Goal: Complete application form

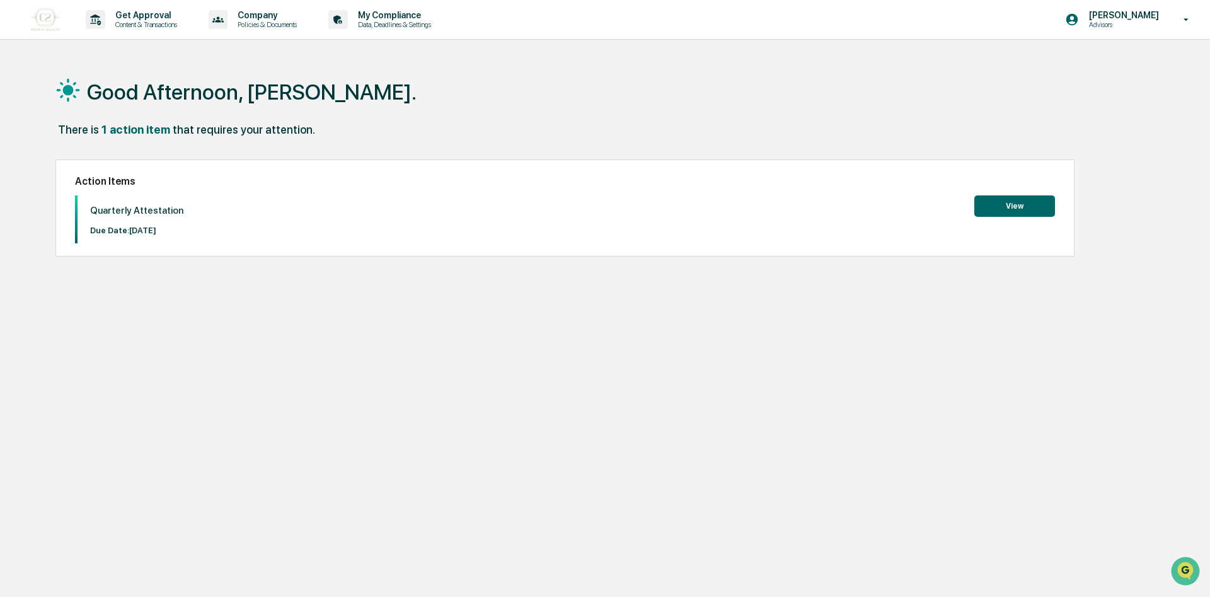
click at [997, 202] on button "View" at bounding box center [1014, 205] width 81 height 21
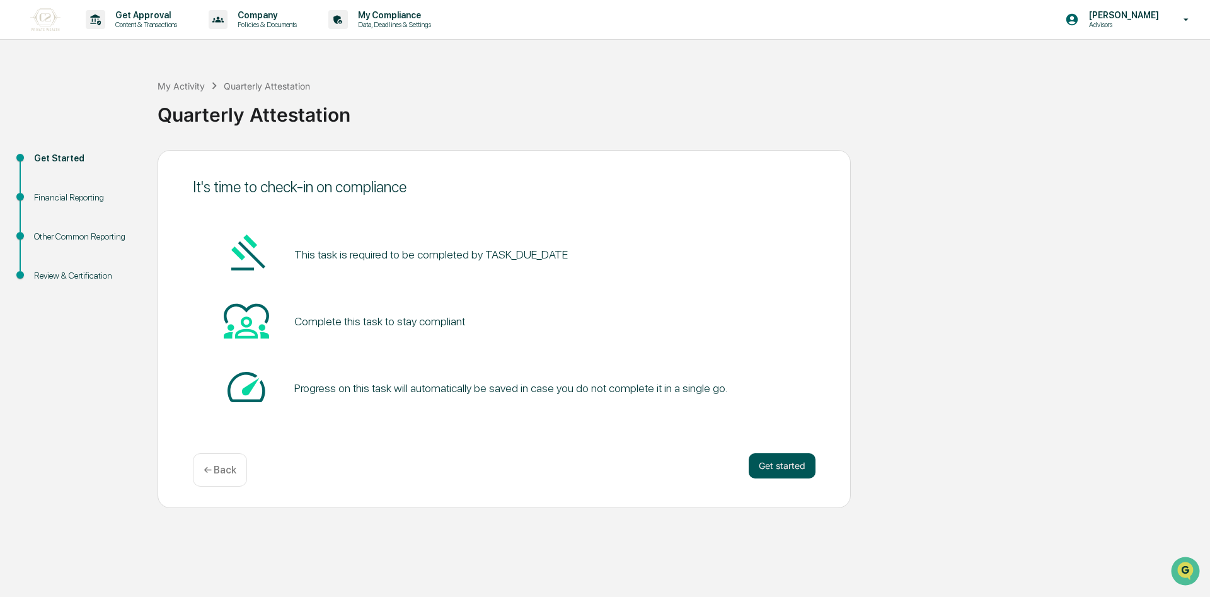
click at [778, 469] on button "Get started" at bounding box center [782, 465] width 67 height 25
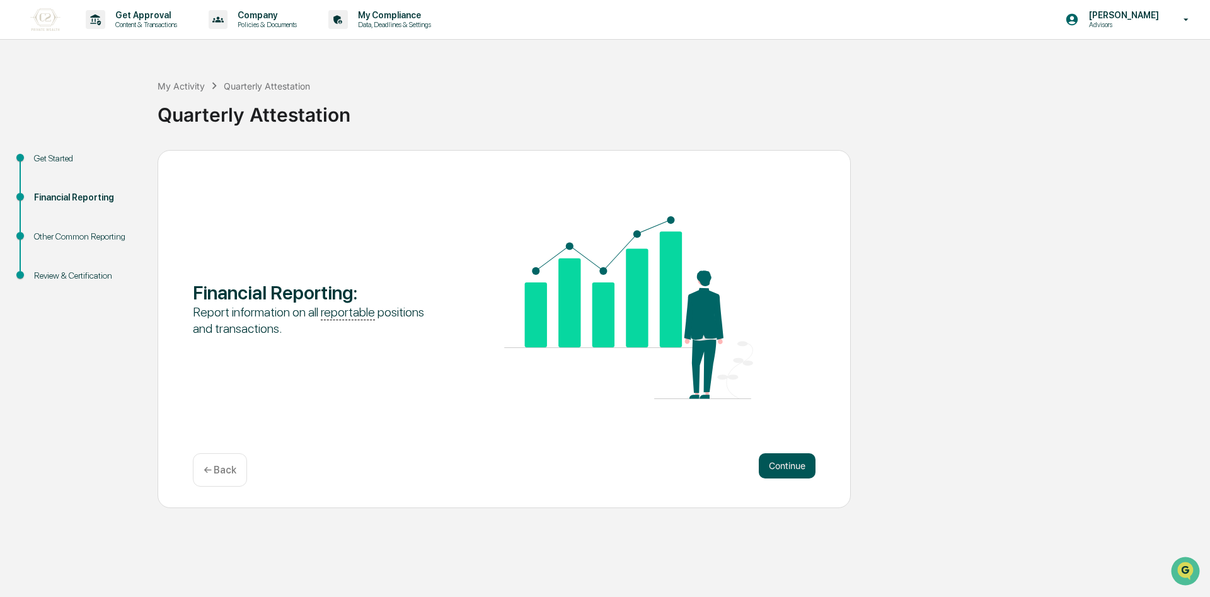
click at [800, 465] on button "Continue" at bounding box center [787, 465] width 57 height 25
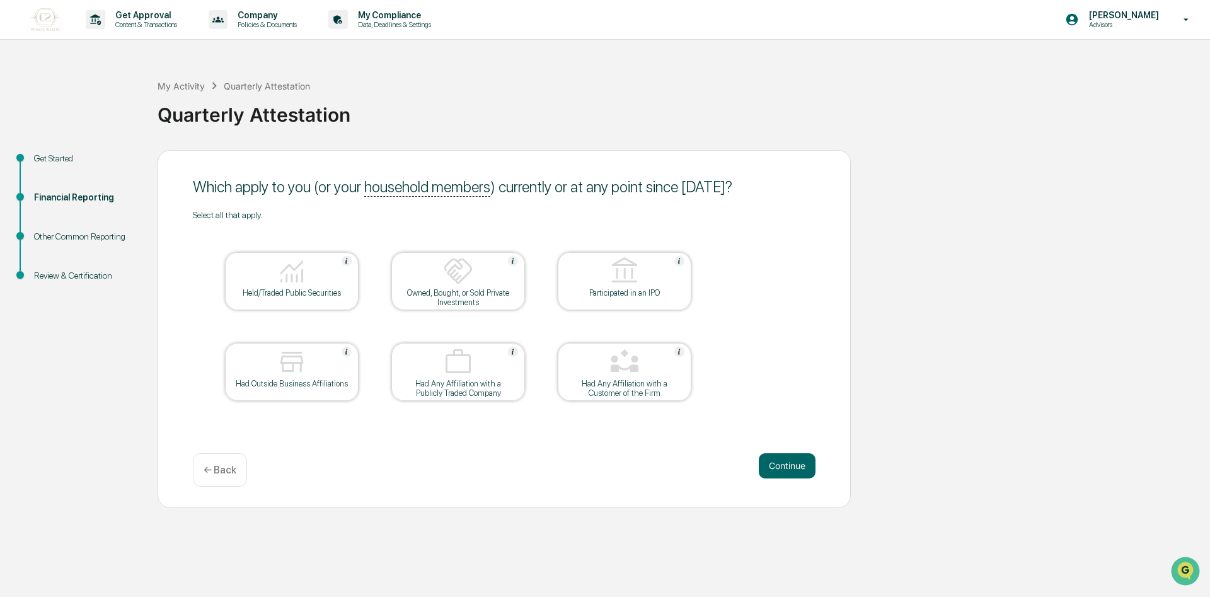
click at [448, 279] on img at bounding box center [458, 271] width 30 height 30
click at [296, 290] on div "Held/Traded Public Securities" at bounding box center [291, 292] width 113 height 9
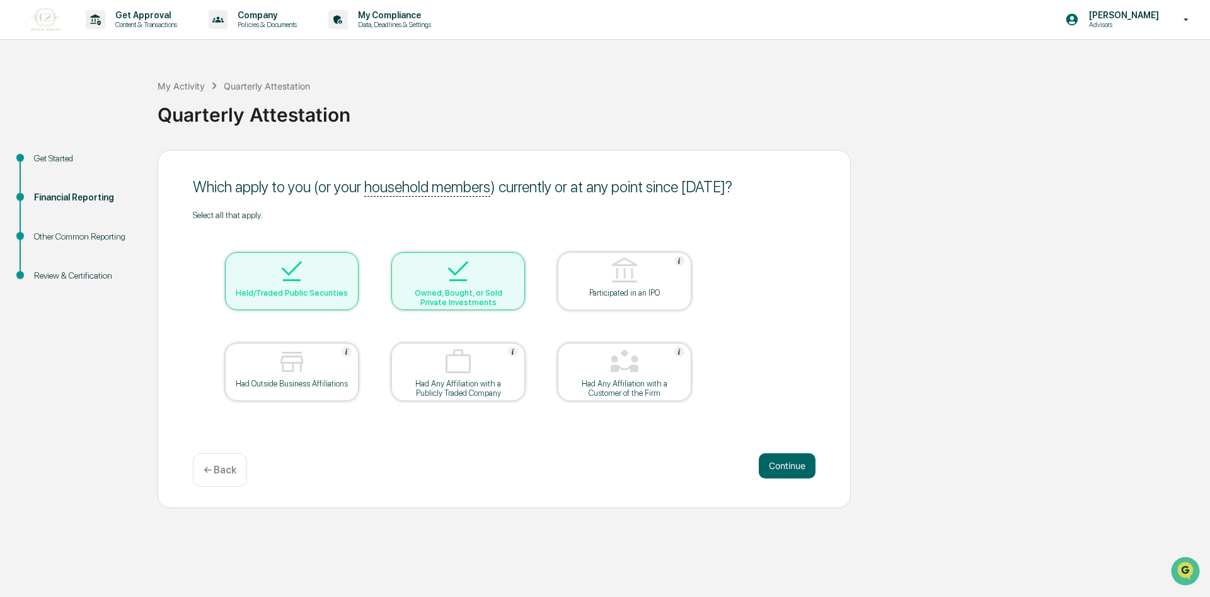
click at [495, 276] on div at bounding box center [458, 272] width 126 height 32
click at [799, 460] on button "Continue" at bounding box center [787, 465] width 57 height 25
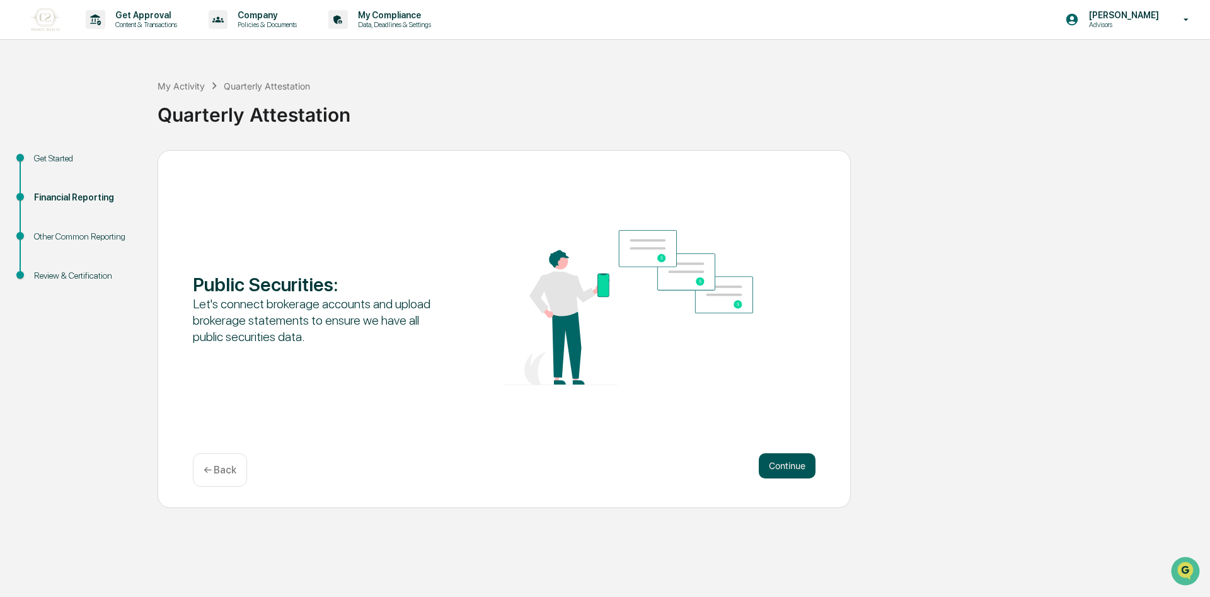
click at [787, 466] on button "Continue" at bounding box center [787, 465] width 57 height 25
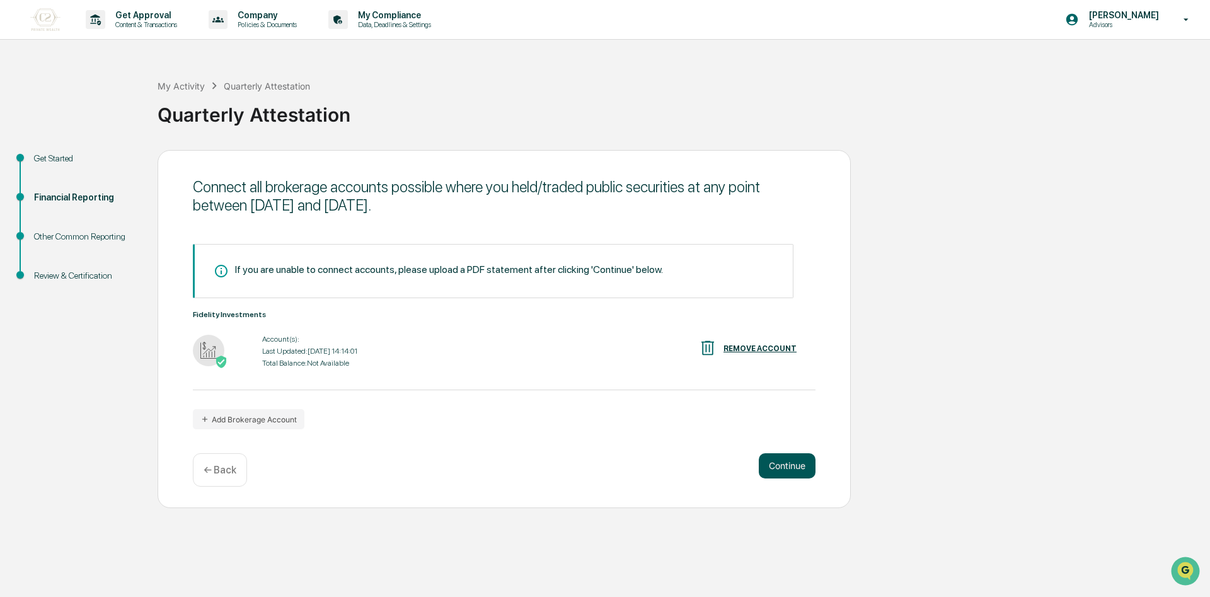
click at [792, 458] on button "Continue" at bounding box center [787, 465] width 57 height 25
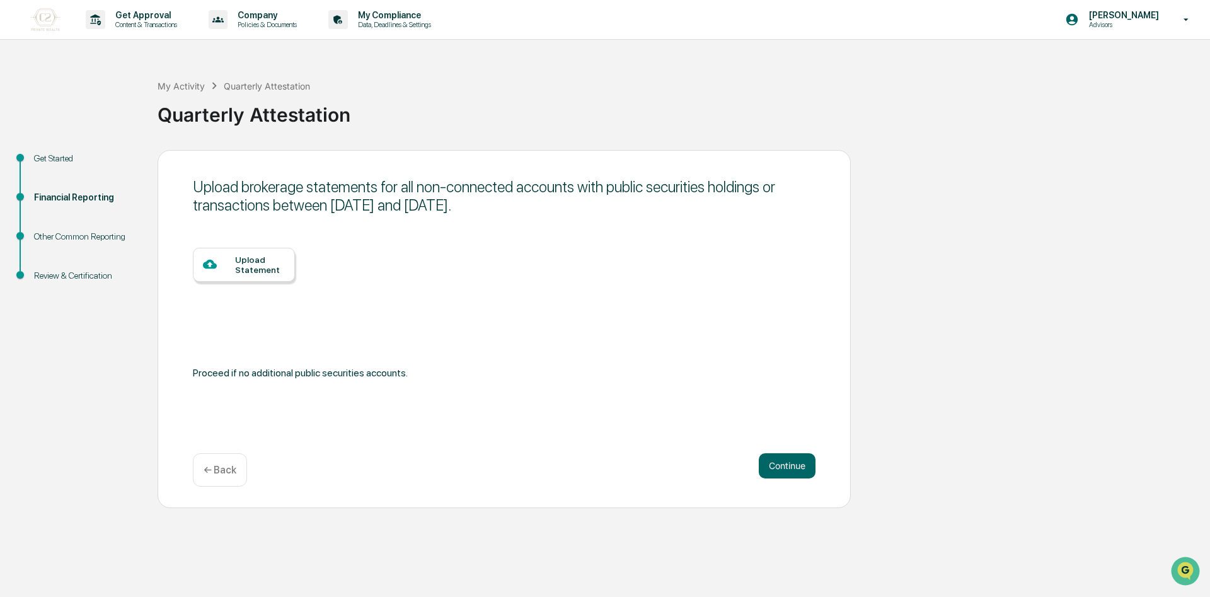
click at [234, 267] on div at bounding box center [219, 265] width 32 height 16
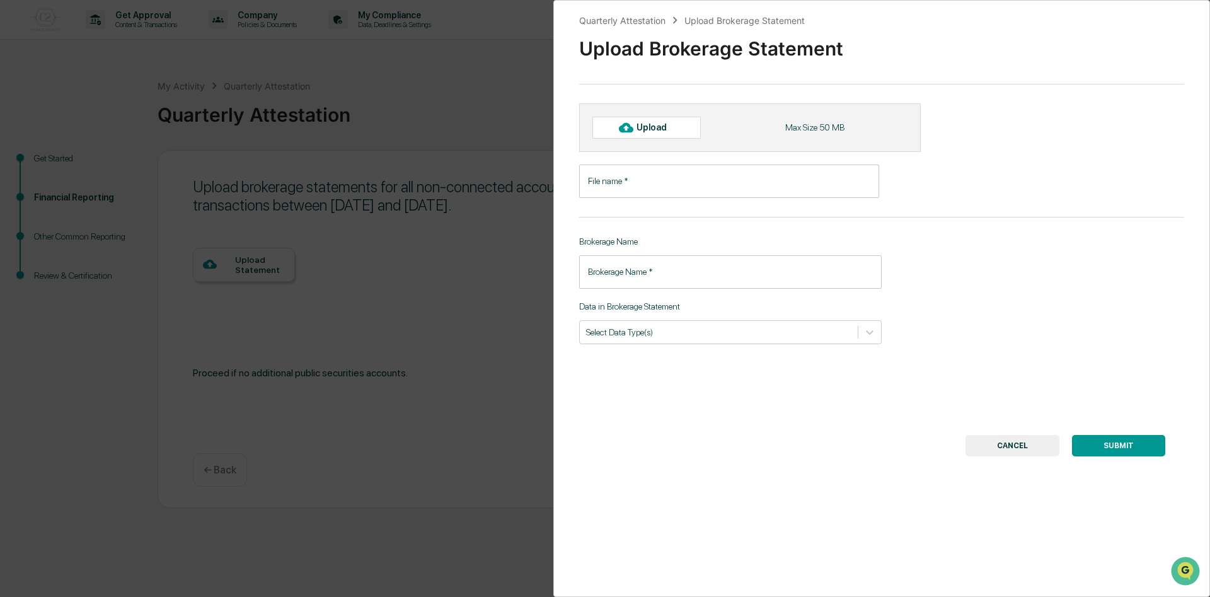
click at [647, 121] on div "Upload" at bounding box center [646, 127] width 108 height 21
type input "**********"
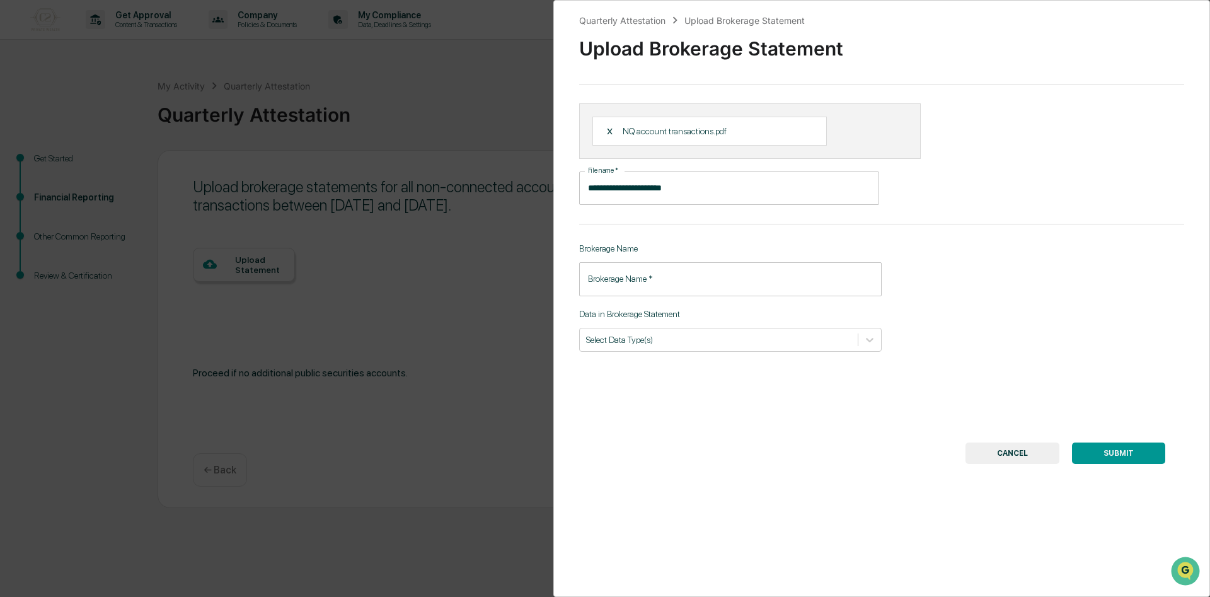
click at [723, 288] on input "Brokerage Name   *" at bounding box center [730, 278] width 303 height 33
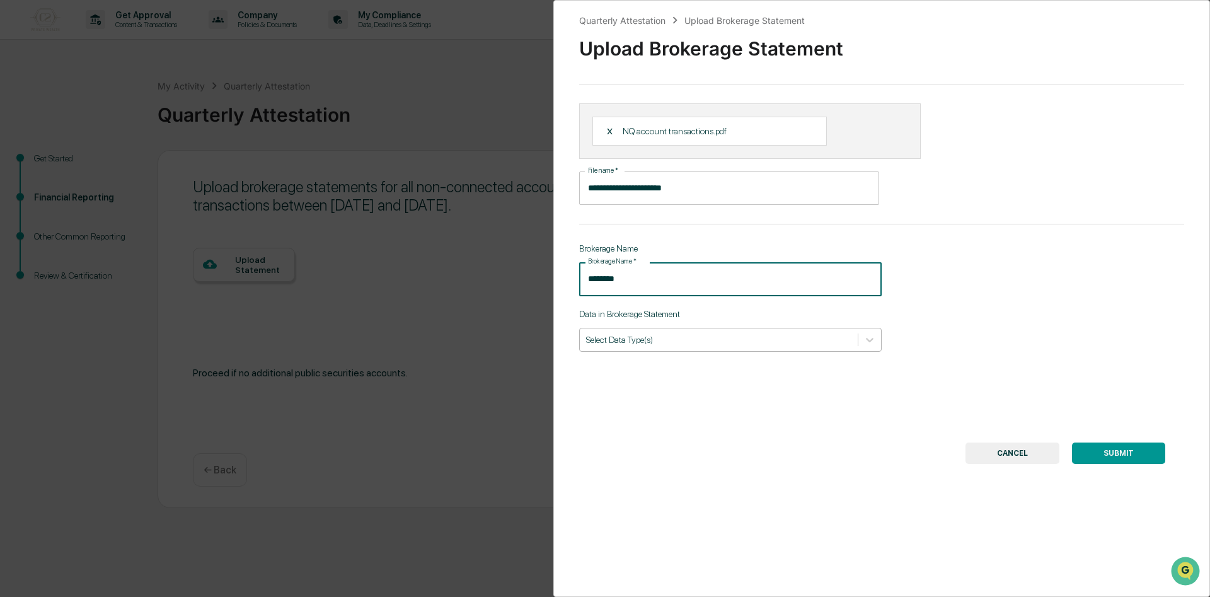
type input "********"
click at [633, 333] on div "Select Data Type(s)" at bounding box center [719, 339] width 278 height 17
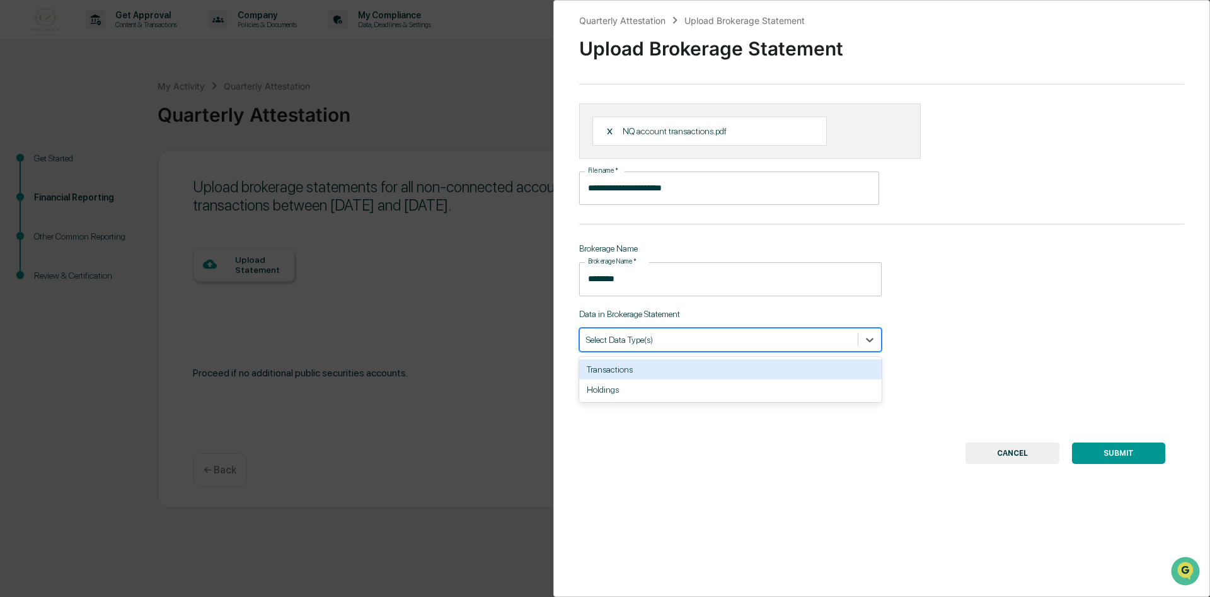
click at [628, 376] on div "Transactions" at bounding box center [730, 369] width 303 height 20
click at [1126, 462] on button "SUBMIT" at bounding box center [1118, 452] width 93 height 21
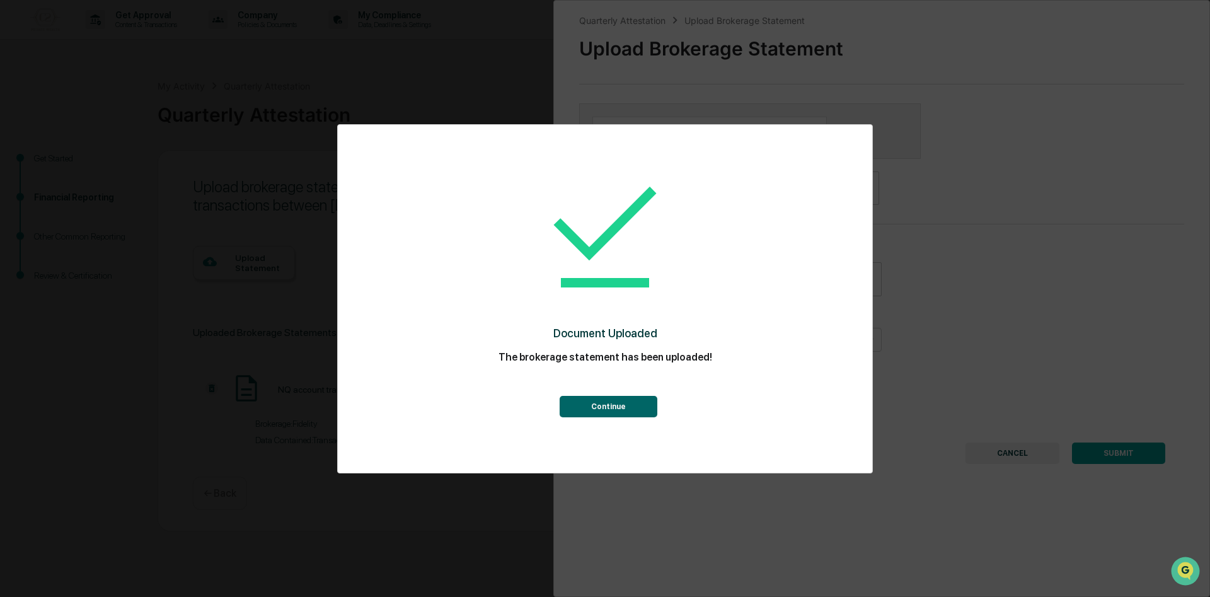
click at [616, 401] on button "Continue" at bounding box center [609, 406] width 98 height 21
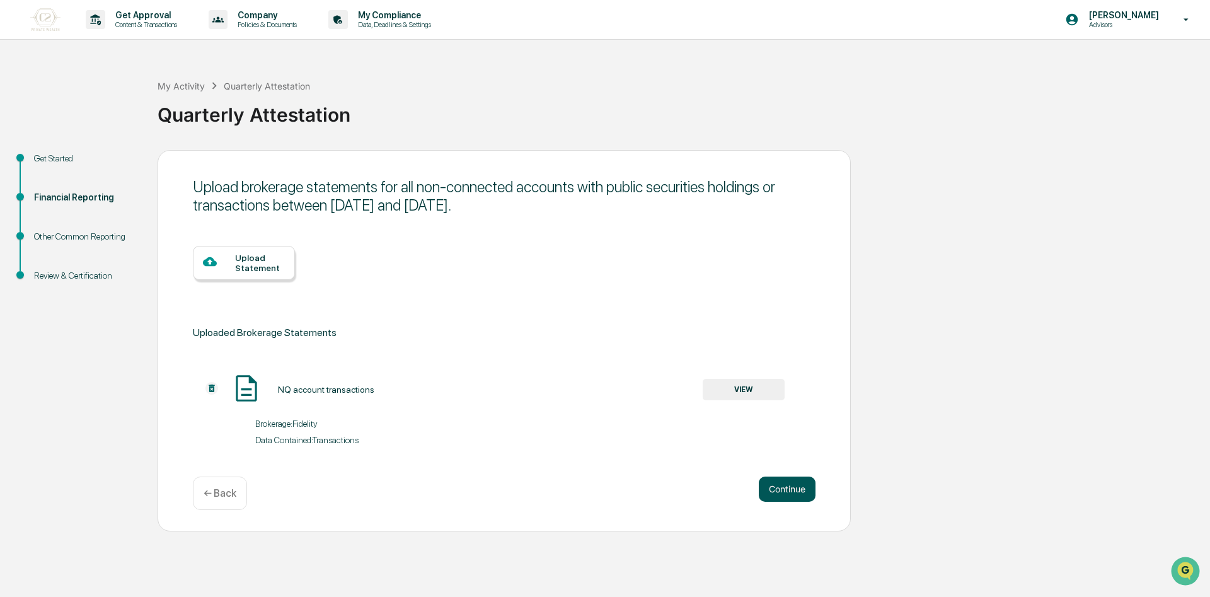
click at [783, 483] on button "Continue" at bounding box center [787, 489] width 57 height 25
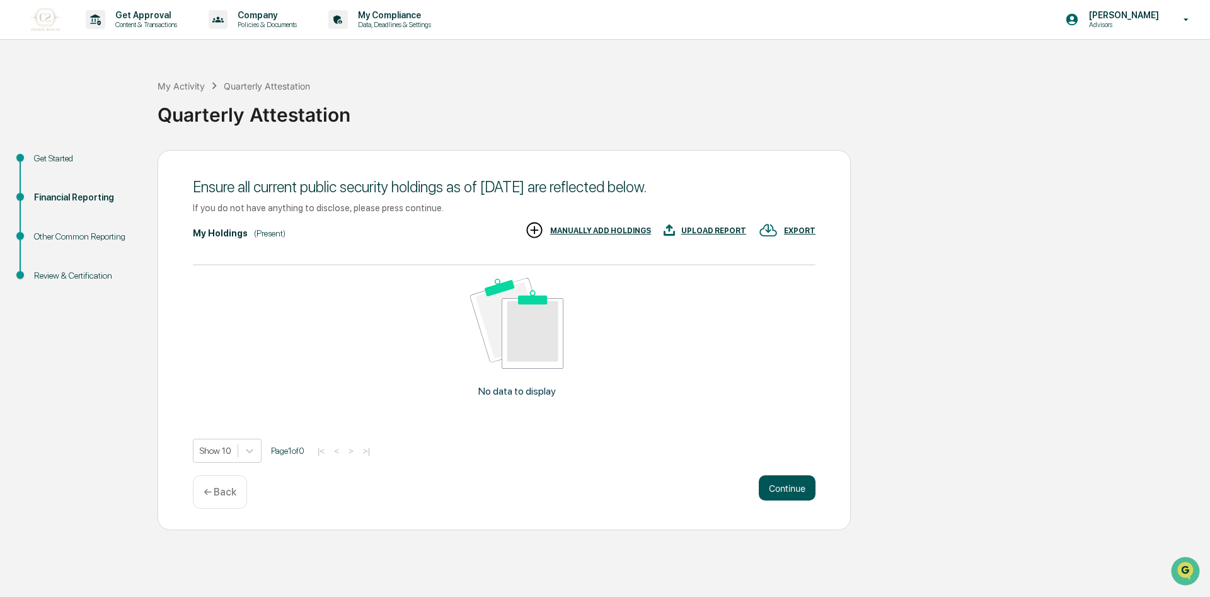
click at [786, 486] on button "Continue" at bounding box center [787, 487] width 57 height 25
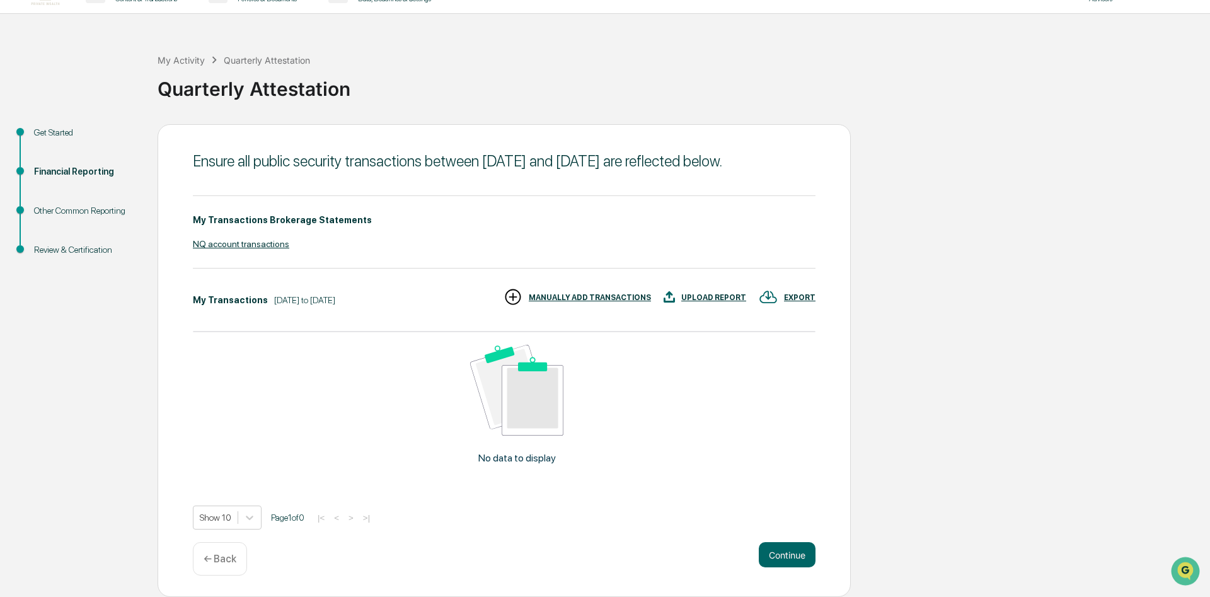
scroll to position [44, 0]
click at [207, 567] on div "← Back" at bounding box center [220, 558] width 54 height 33
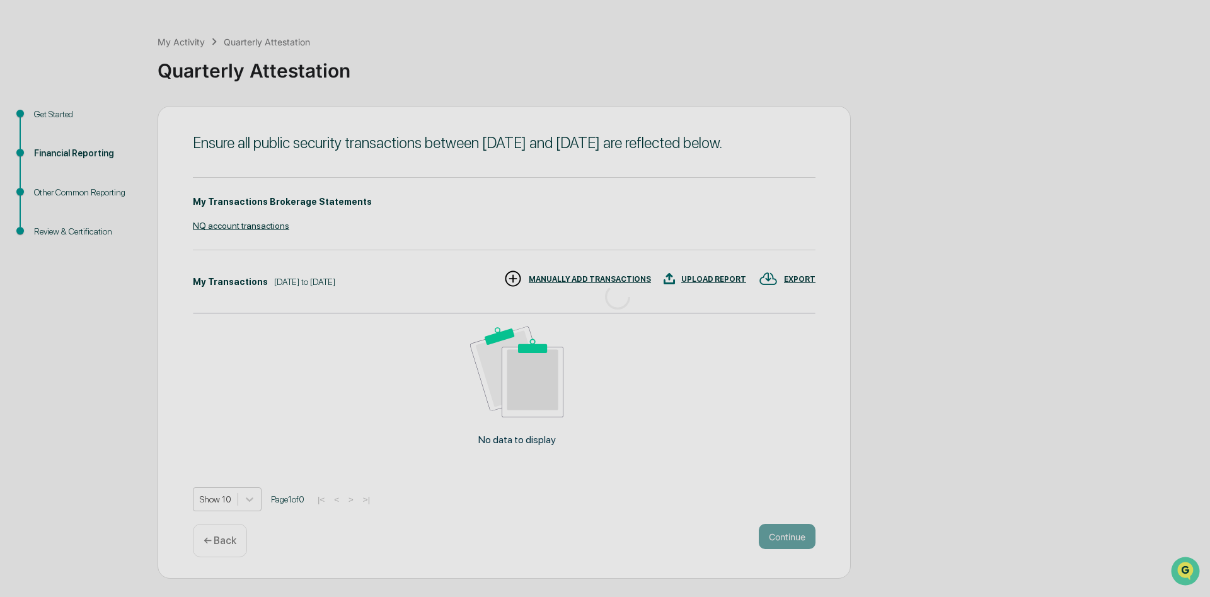
scroll to position [0, 0]
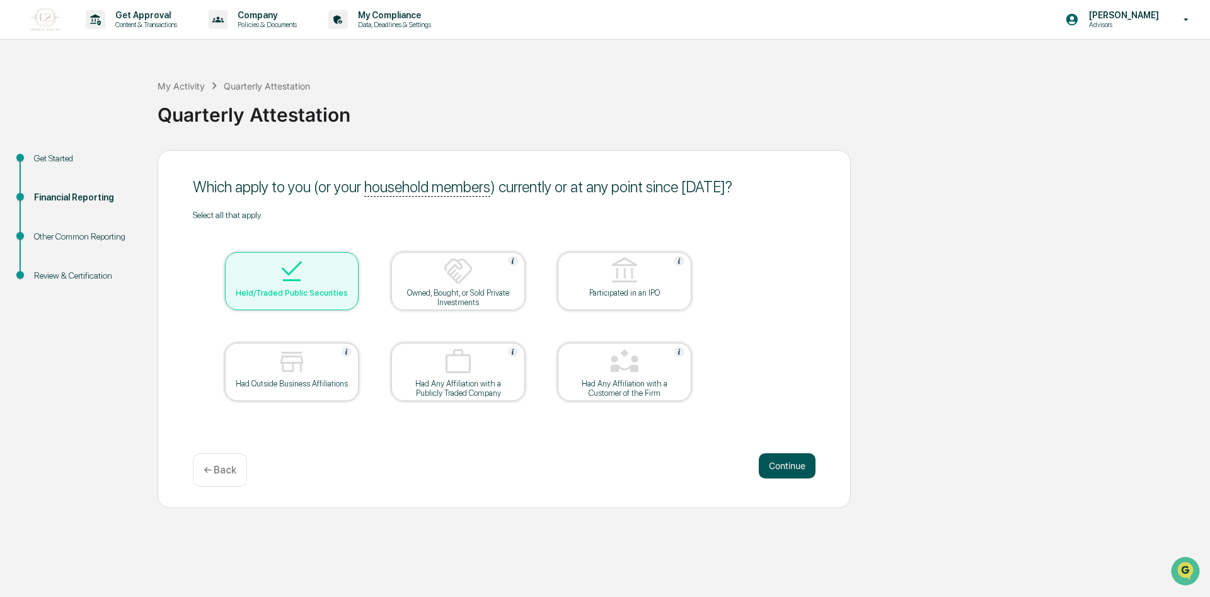
drag, startPoint x: 797, startPoint y: 483, endPoint x: 785, endPoint y: 471, distance: 17.0
click at [786, 472] on div "Continue ← Back" at bounding box center [504, 469] width 623 height 33
click at [784, 471] on button "Continue" at bounding box center [787, 465] width 57 height 25
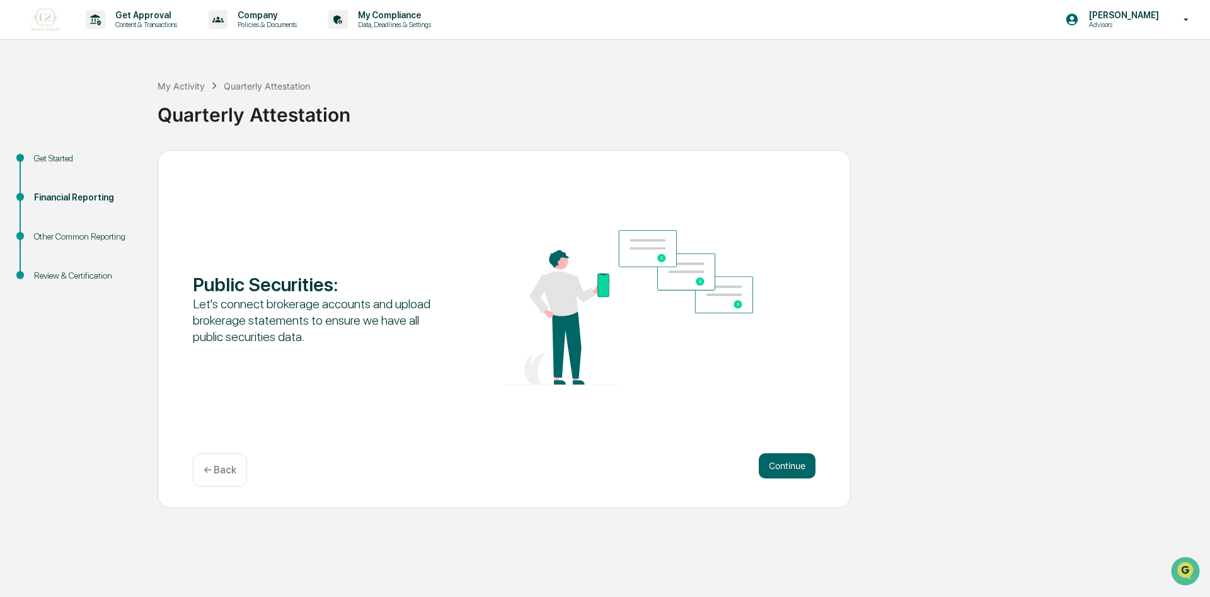
click at [788, 483] on div "Continue ← Back" at bounding box center [504, 469] width 623 height 33
click at [782, 459] on button "Continue" at bounding box center [787, 465] width 57 height 25
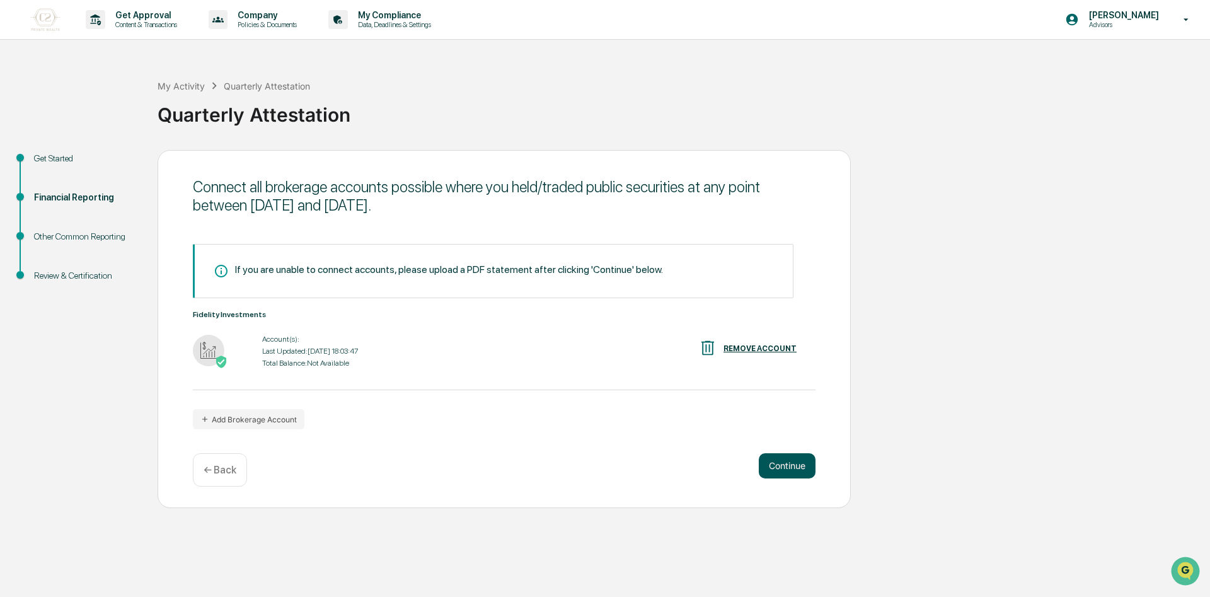
click at [781, 461] on button "Continue" at bounding box center [787, 465] width 57 height 25
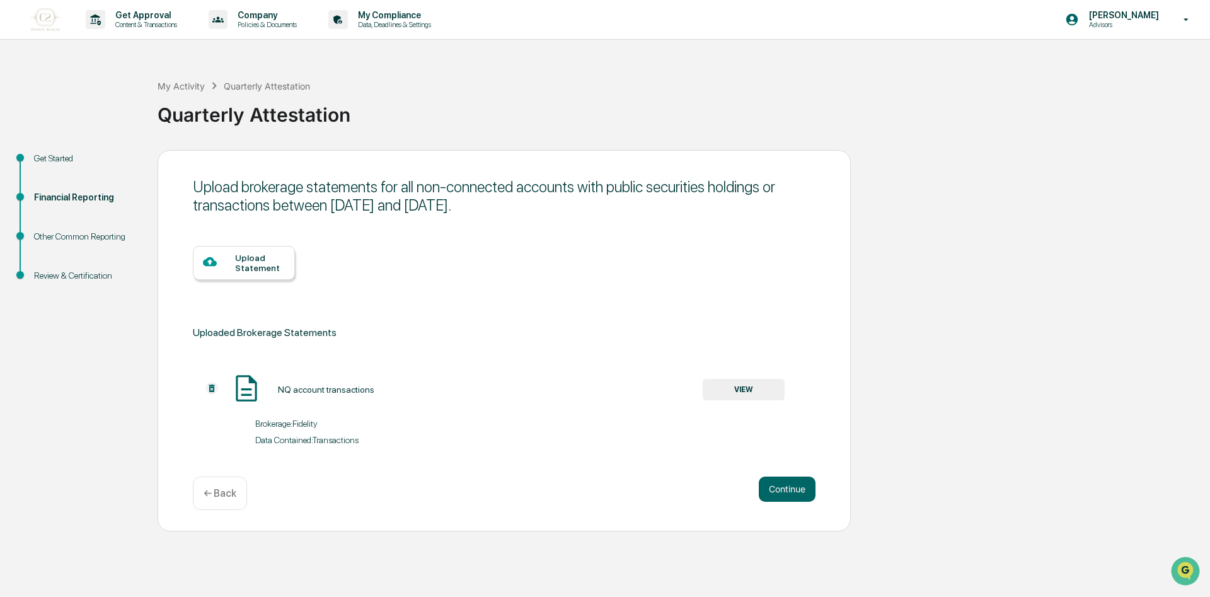
click at [783, 471] on div "Upload brokerage statements for all non-connected accounts with public securiti…" at bounding box center [504, 340] width 693 height 381
click at [785, 488] on button "Continue" at bounding box center [787, 489] width 57 height 25
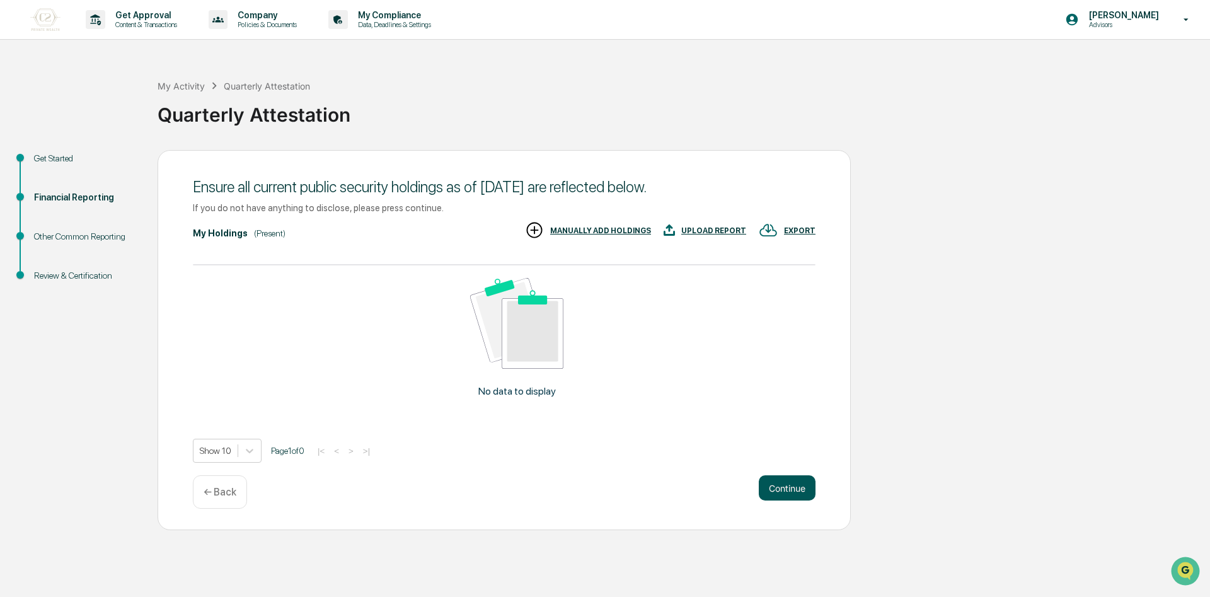
click at [794, 480] on button "Continue" at bounding box center [787, 487] width 57 height 25
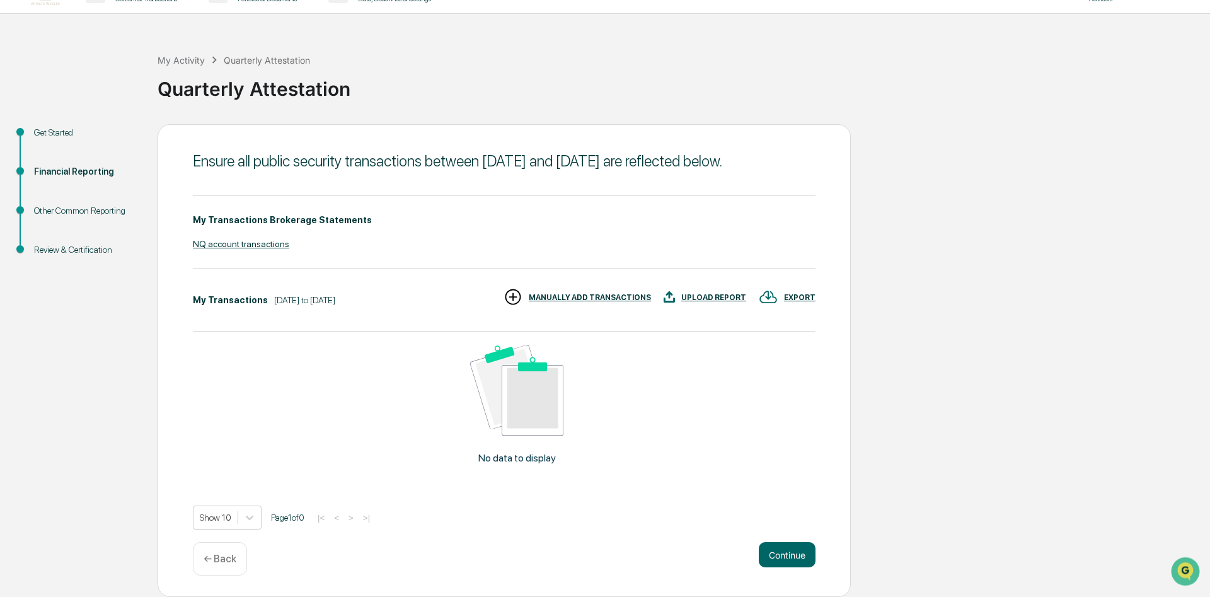
scroll to position [44, 0]
click at [775, 551] on button "Continue" at bounding box center [787, 554] width 57 height 25
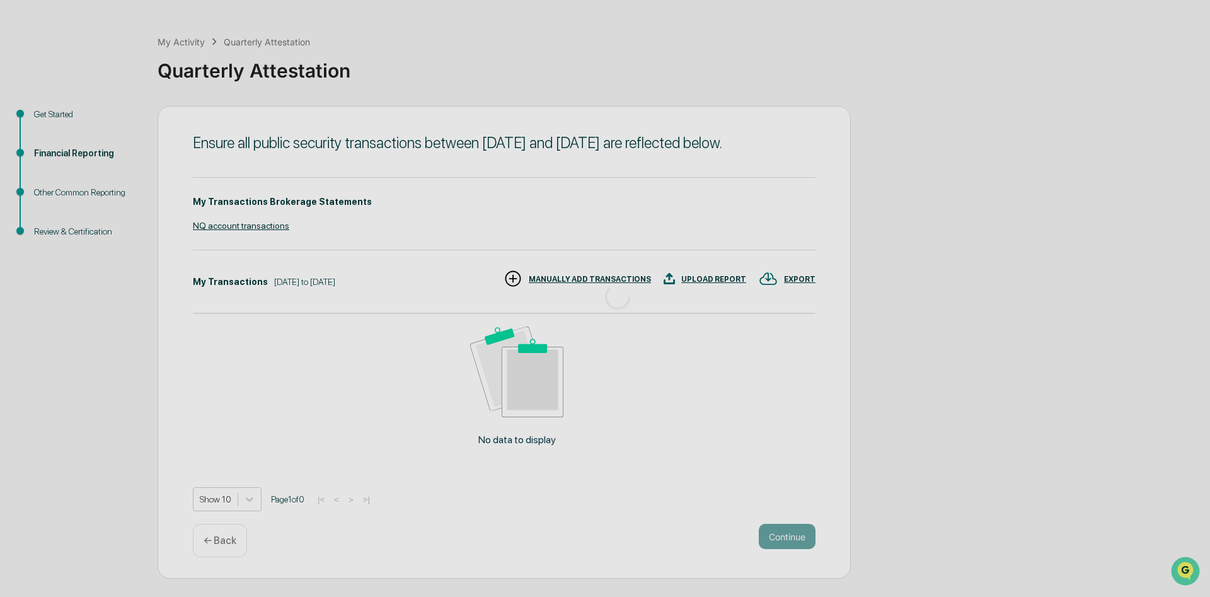
scroll to position [0, 0]
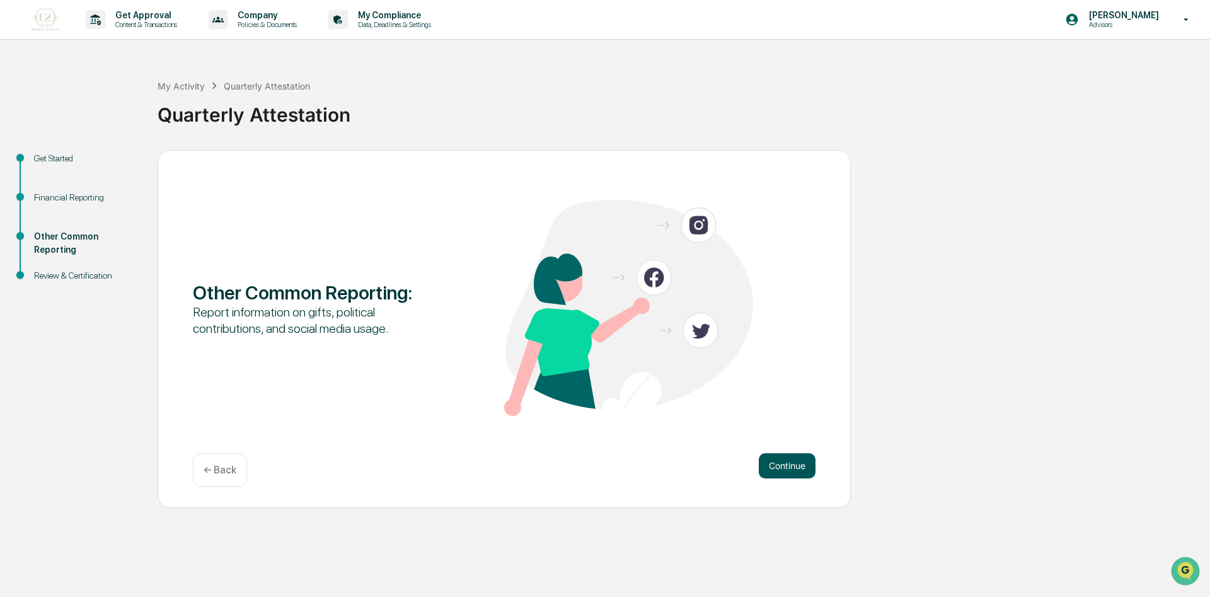
click at [773, 461] on button "Continue" at bounding box center [787, 465] width 57 height 25
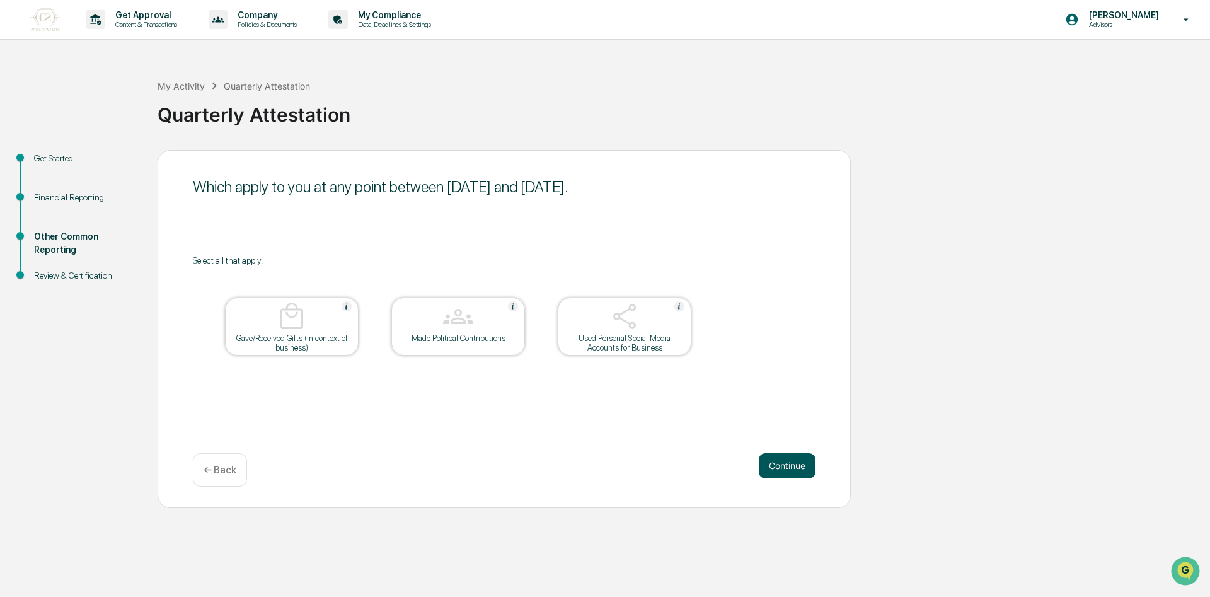
click at [787, 468] on button "Continue" at bounding box center [787, 465] width 57 height 25
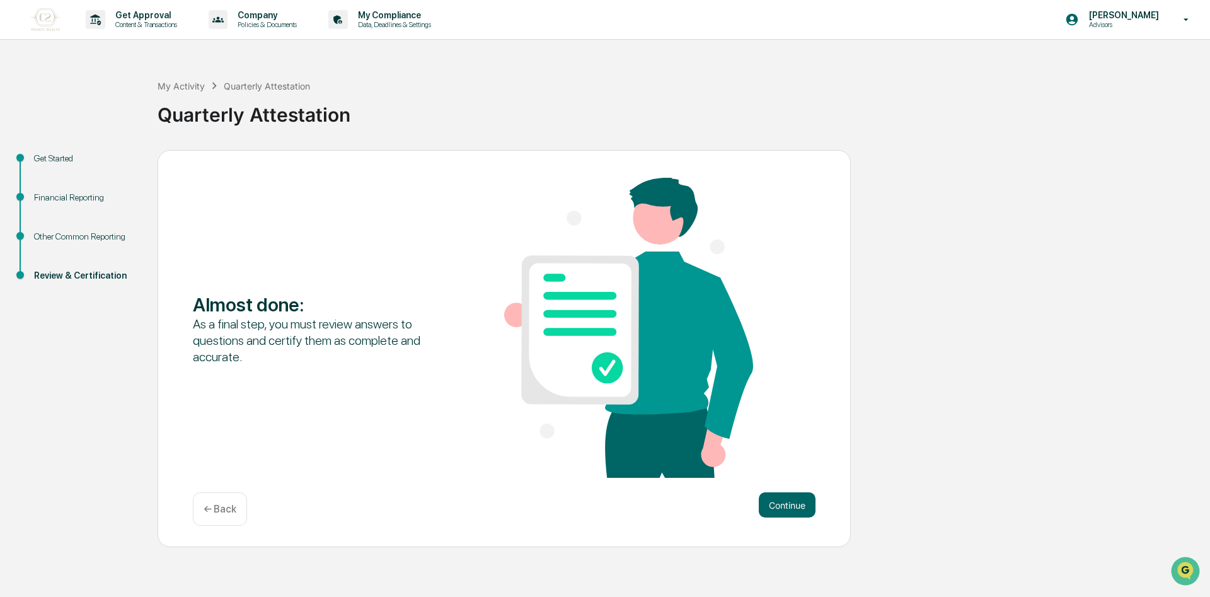
click at [789, 467] on div "Almost done : As a final step, you must review answers to questions and certify…" at bounding box center [504, 329] width 623 height 303
click at [771, 502] on button "Continue" at bounding box center [787, 504] width 57 height 25
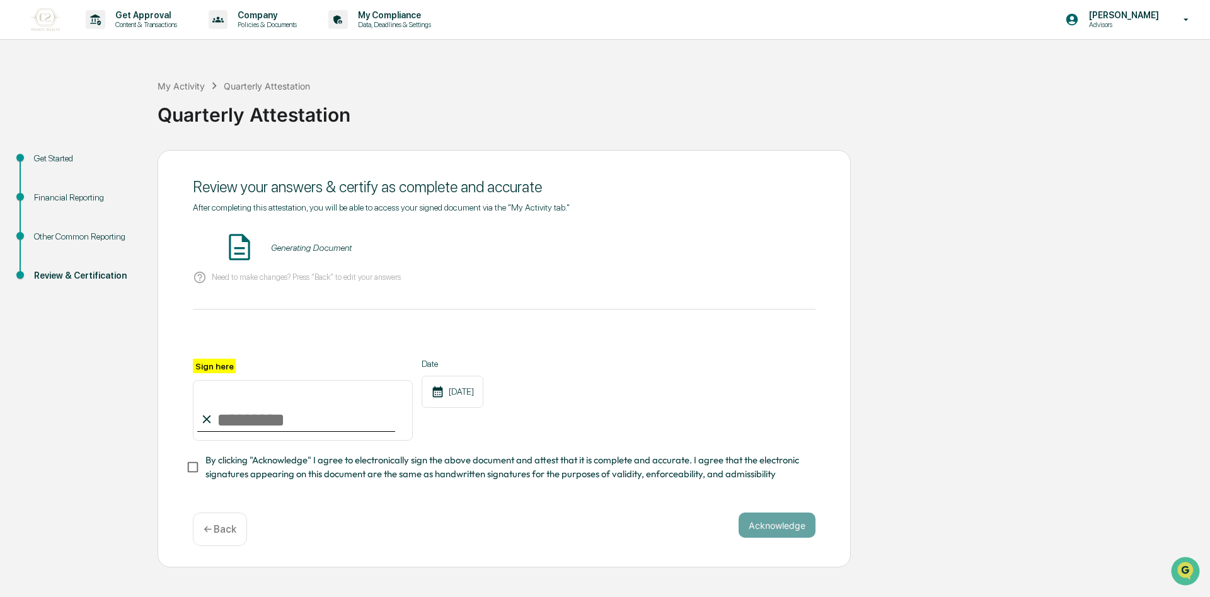
click at [235, 413] on input "Sign here" at bounding box center [303, 410] width 220 height 61
type input "**********"
drag, startPoint x: 366, startPoint y: 284, endPoint x: 366, endPoint y: 295, distance: 10.7
click at [366, 287] on div "Need to make changes? Press "Back" to edit your answers" at bounding box center [504, 278] width 623 height 26
click at [756, 536] on button "Acknowledge" at bounding box center [777, 524] width 77 height 25
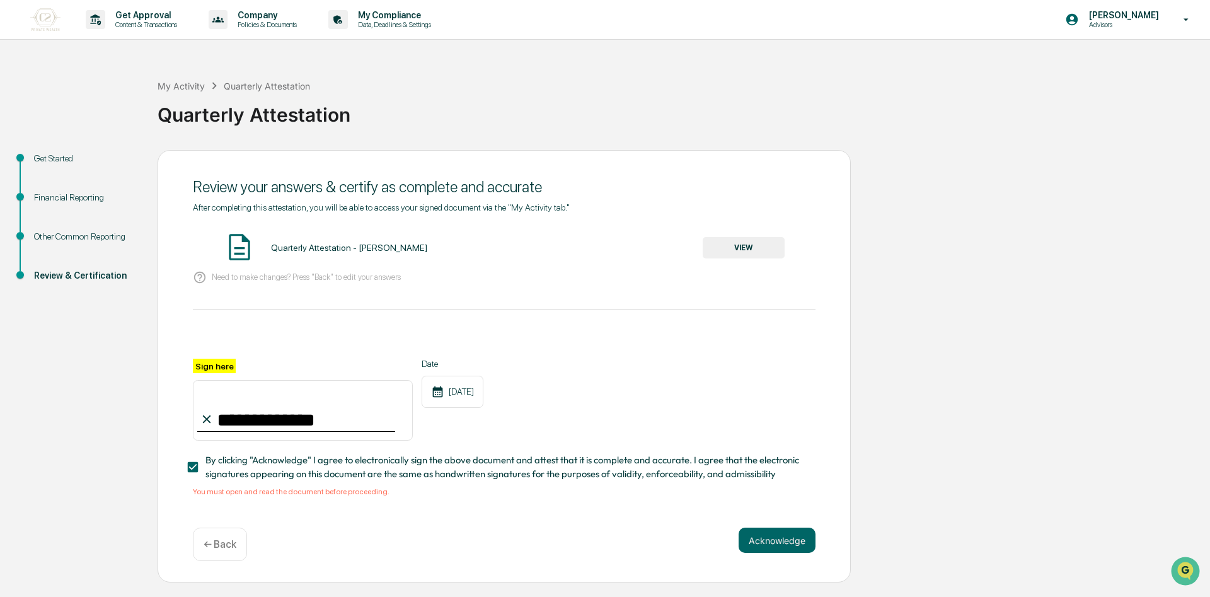
click at [746, 250] on button "VIEW" at bounding box center [744, 247] width 82 height 21
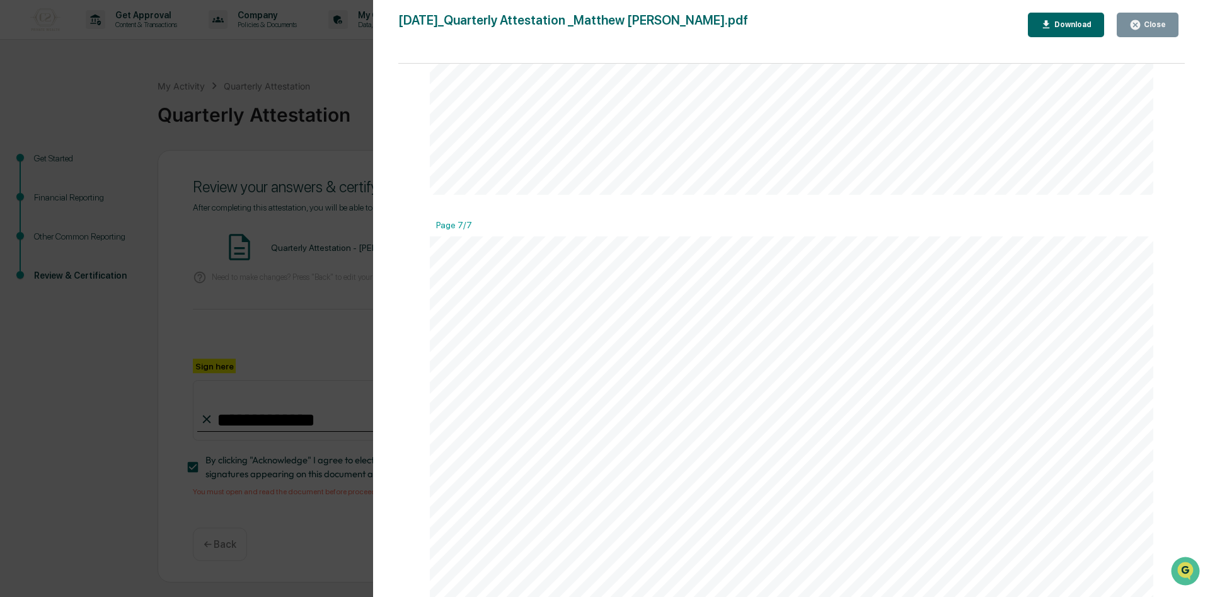
scroll to position [5967, 0]
click at [386, 333] on div "Version History [DATE] 06:05 PM [PERSON_NAME] [DATE]_Quarterly Attestation [PER…" at bounding box center [791, 311] width 837 height 622
click at [299, 123] on div "Version History [DATE] 06:05 PM [PERSON_NAME] [DATE]_Quarterly Attestation [PER…" at bounding box center [605, 298] width 1210 height 597
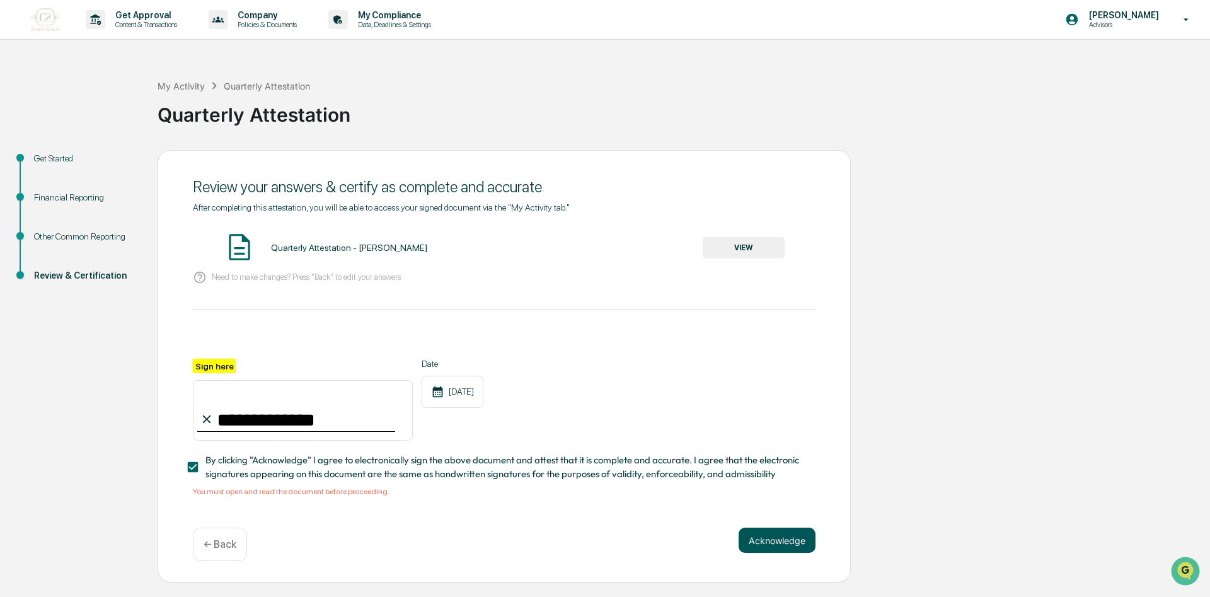
click at [787, 543] on button "Acknowledge" at bounding box center [777, 540] width 77 height 25
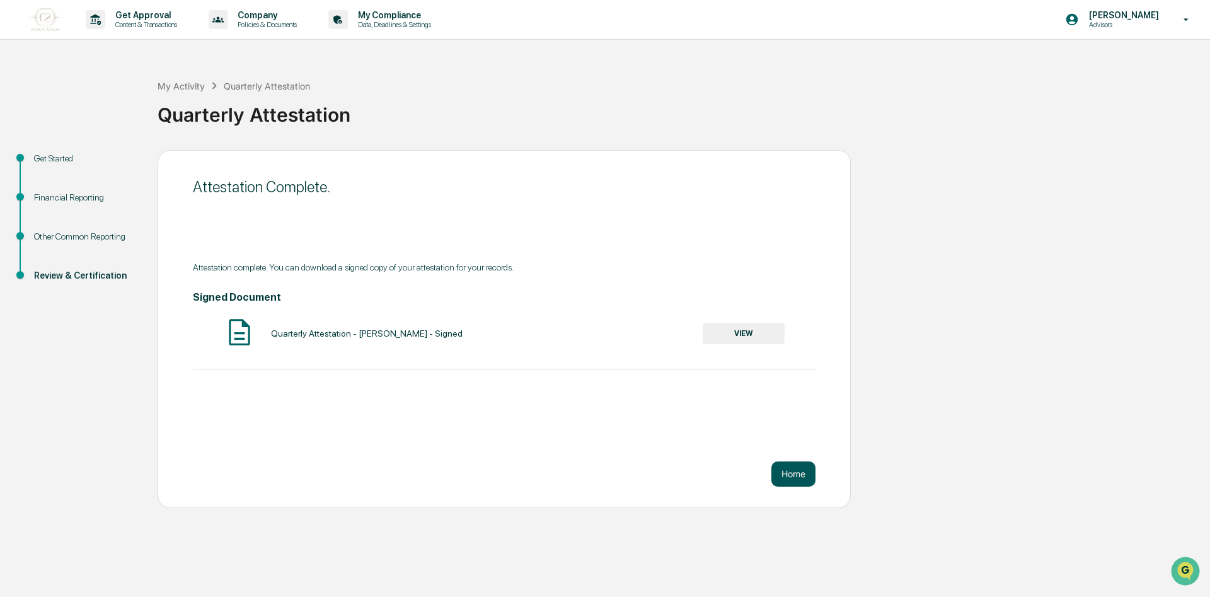
click at [793, 471] on button "Home" at bounding box center [794, 473] width 44 height 25
